Goal: Information Seeking & Learning: Learn about a topic

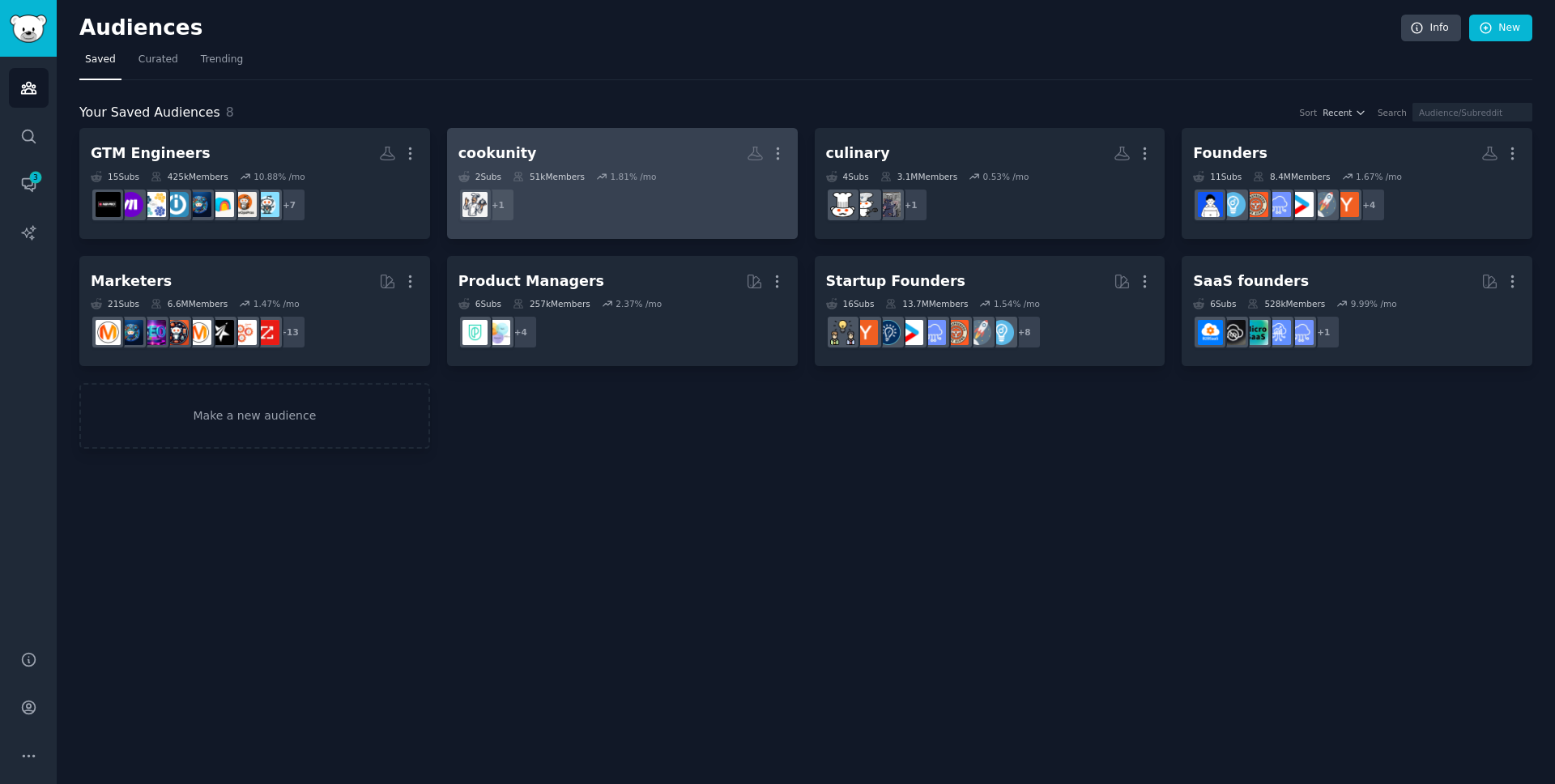
click at [549, 153] on h2 "cookunity More" at bounding box center [622, 154] width 328 height 29
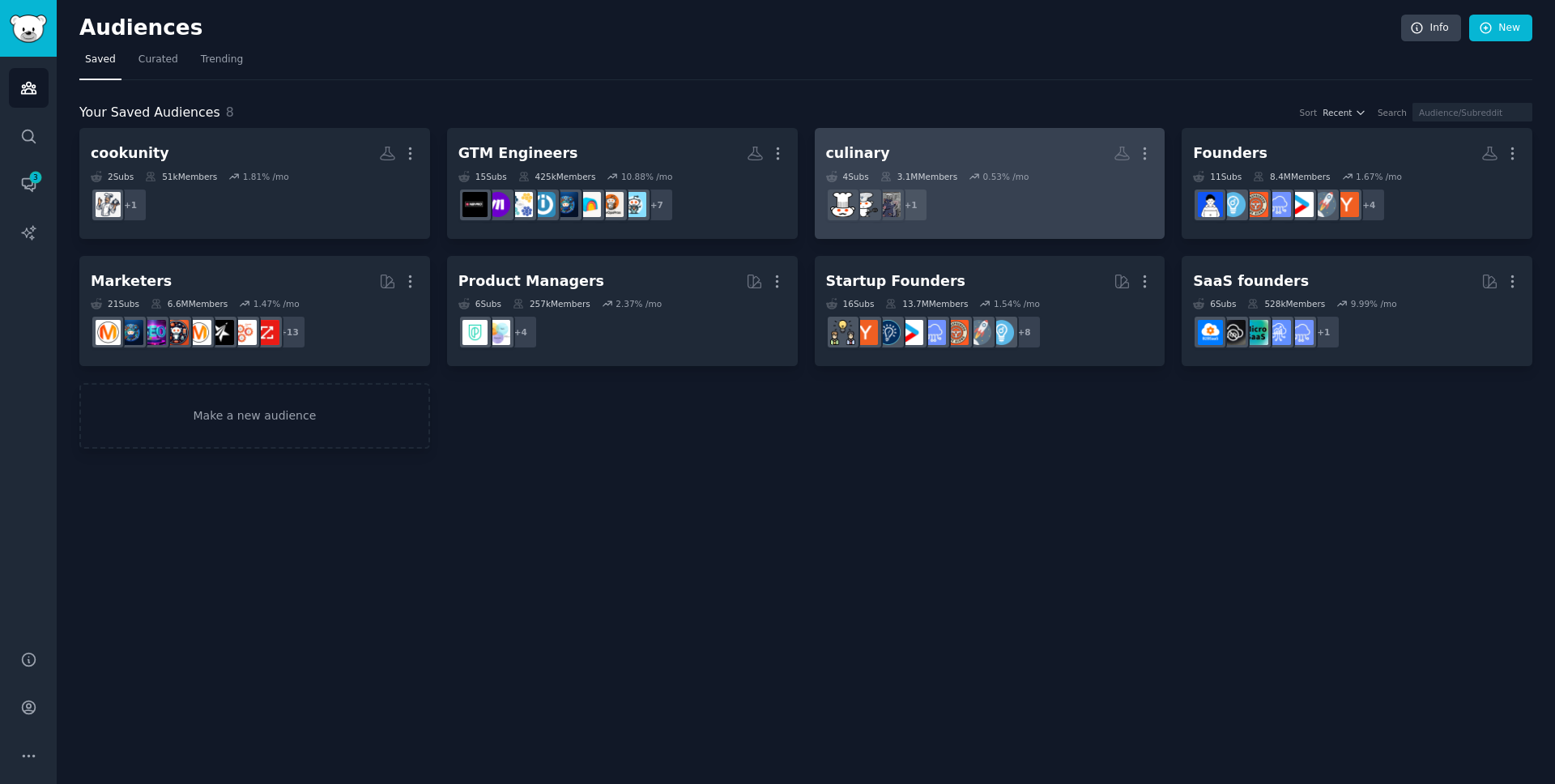
click at [882, 155] on h2 "culinary More" at bounding box center [990, 154] width 328 height 29
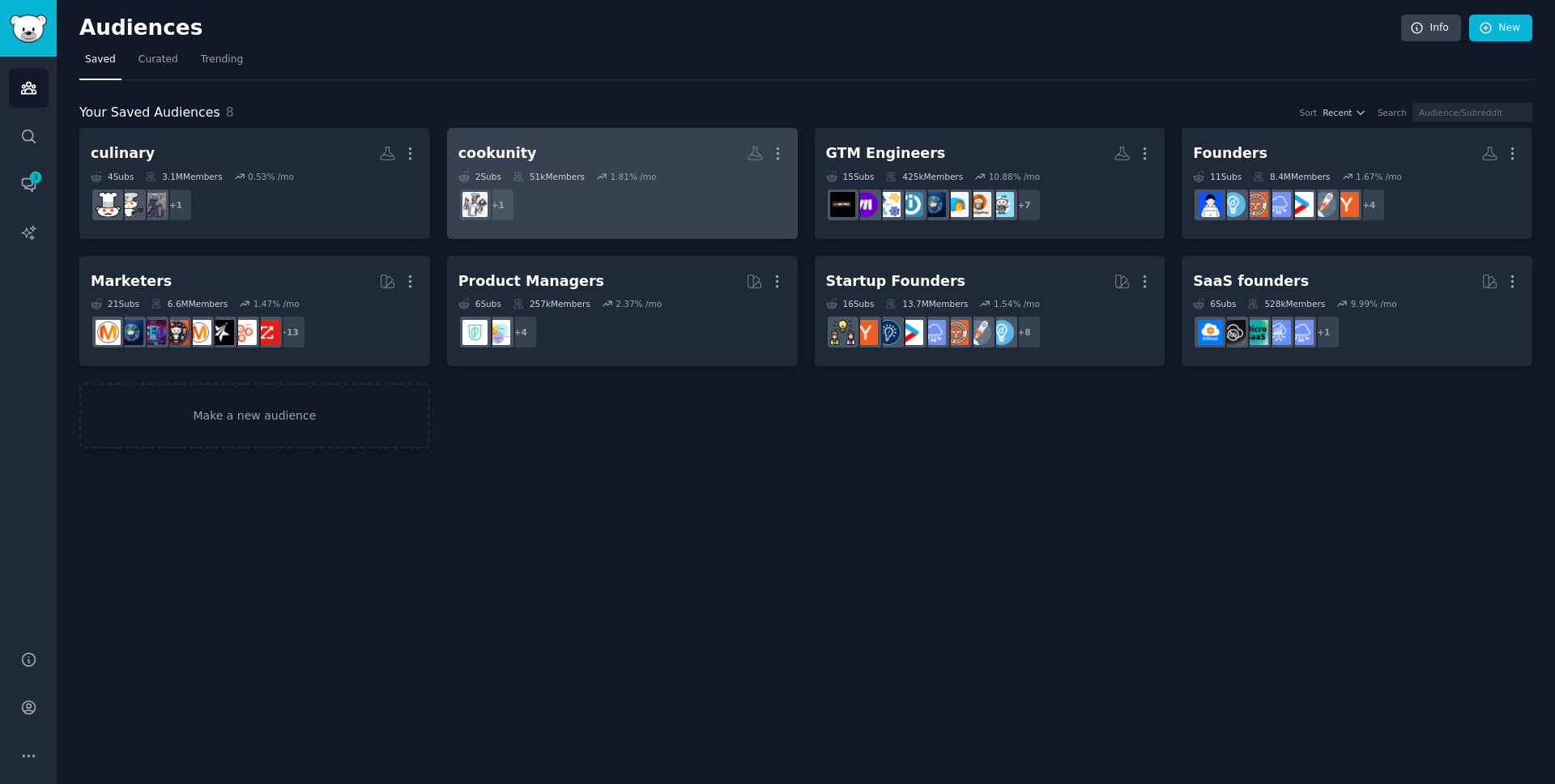
click at [543, 158] on h2 "cookunity More" at bounding box center [622, 154] width 328 height 29
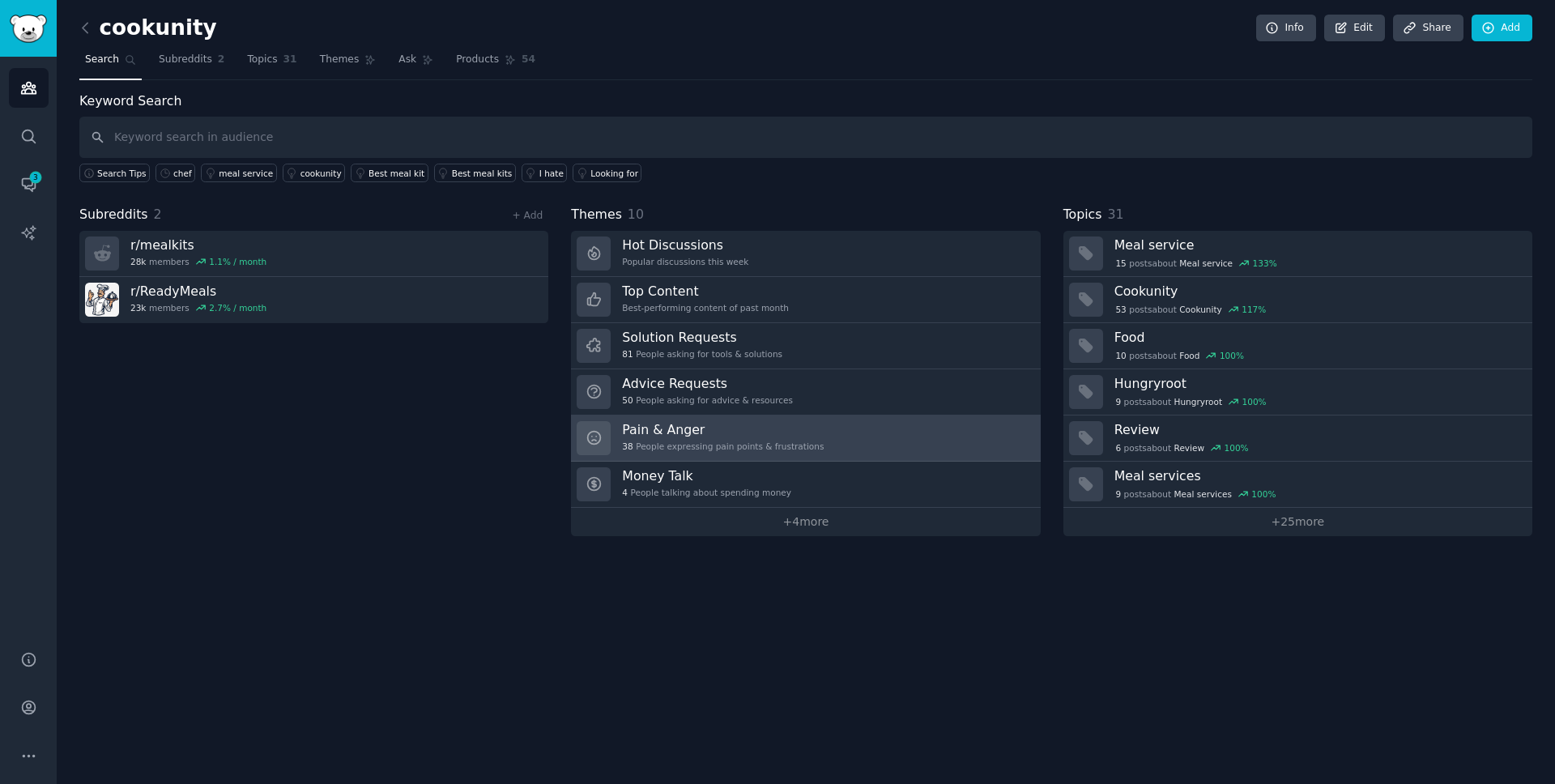
click at [688, 439] on div "Pain & Anger 38 People expressing pain points & frustrations" at bounding box center [722, 438] width 201 height 34
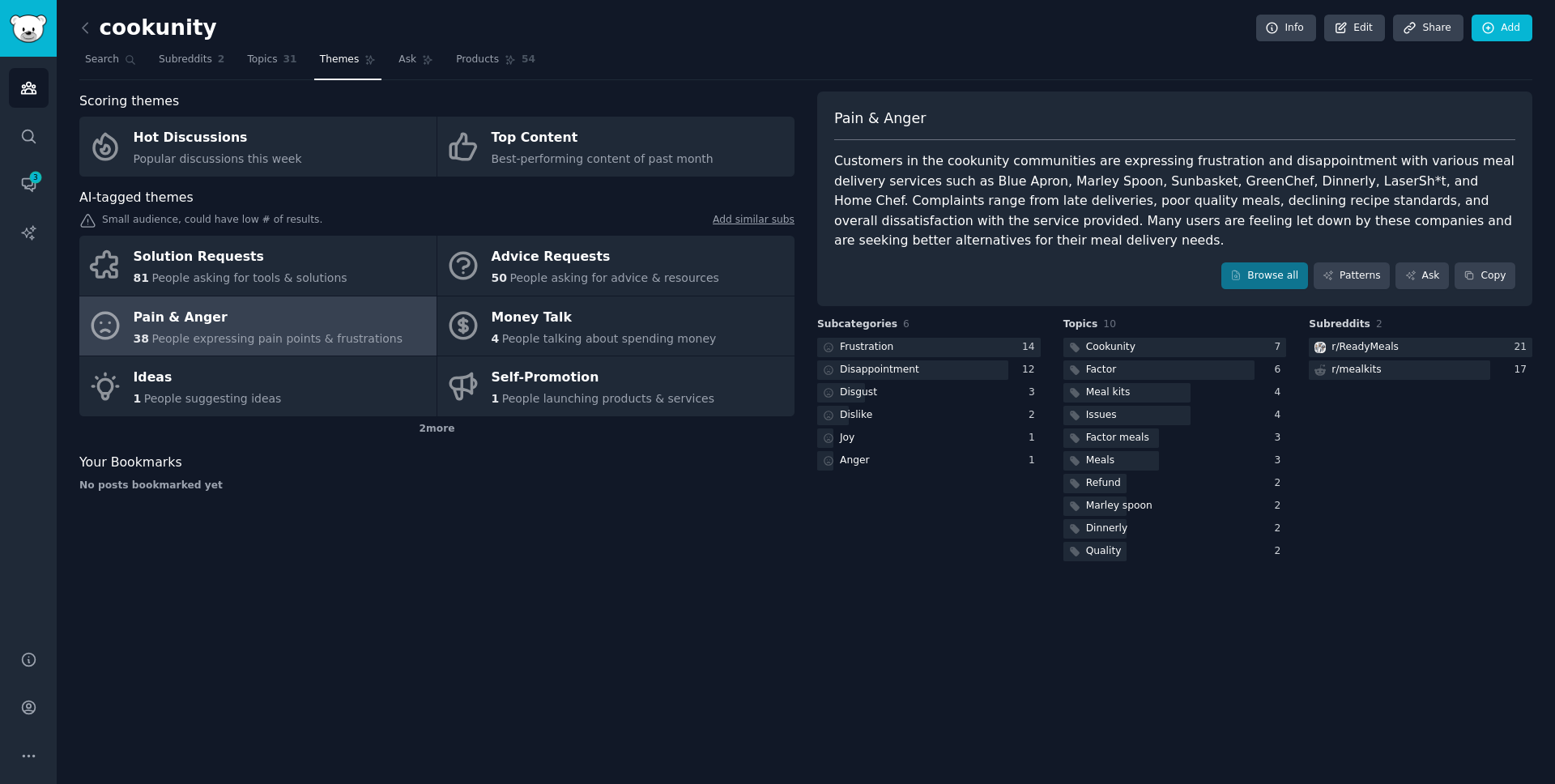
drag, startPoint x: 937, startPoint y: 181, endPoint x: 1155, endPoint y: 187, distance: 218.1
click at [1306, 183] on div "Customers in the cookunity communities are expressing frustration and disappoin…" at bounding box center [1175, 200] width 681 height 99
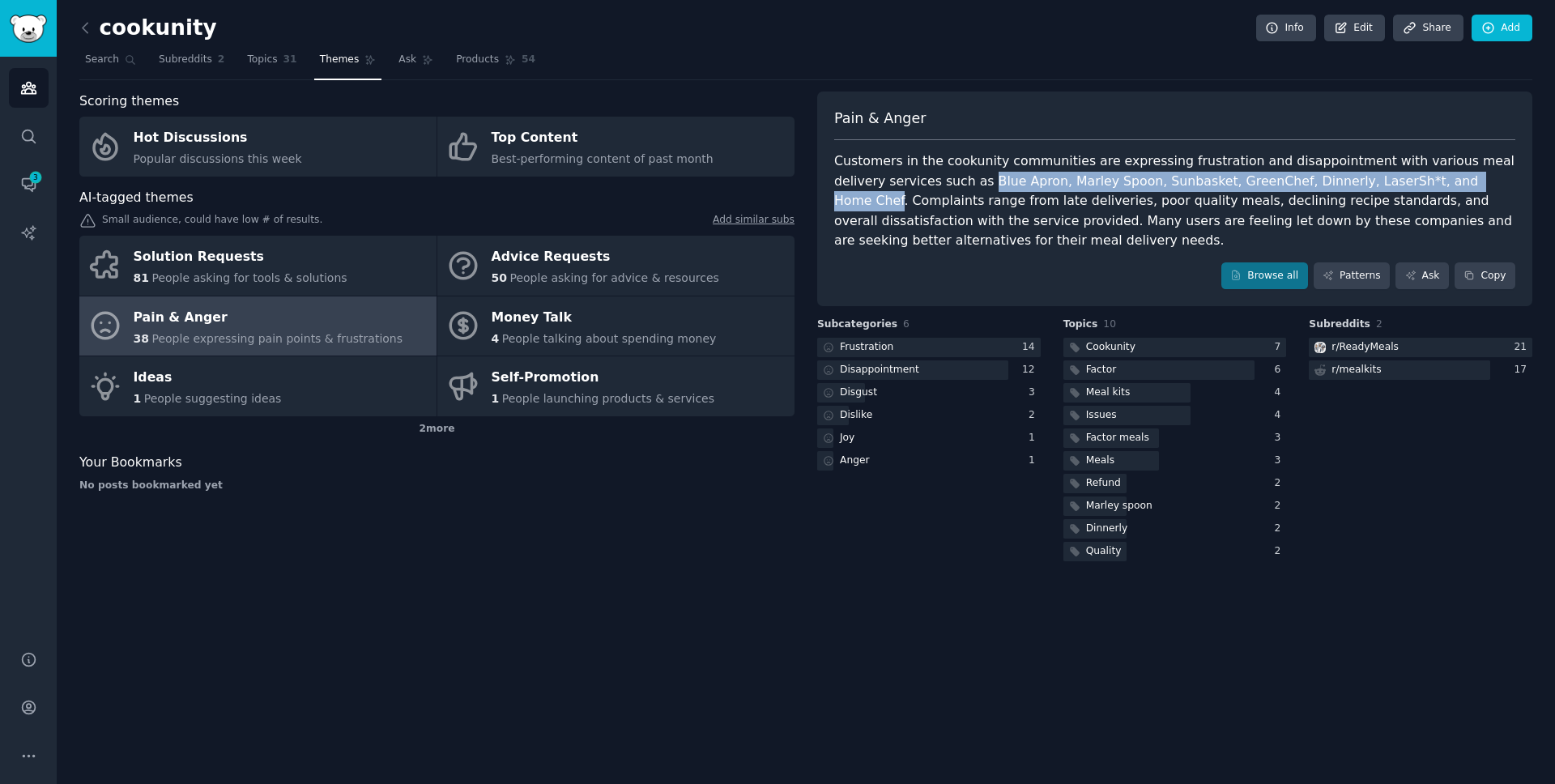
drag, startPoint x: 935, startPoint y: 183, endPoint x: 1434, endPoint y: 183, distance: 499.0
click at [1434, 183] on div "Customers in the cookunity communities are expressing frustration and disappoin…" at bounding box center [1175, 200] width 681 height 99
copy div "Blue Apron, [PERSON_NAME], Sunbasket, GreenChef, Dinnerly, LaserSh*t, and Home …"
